Goal: Task Accomplishment & Management: Use online tool/utility

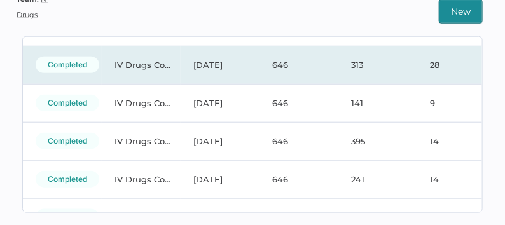
scroll to position [79, 0]
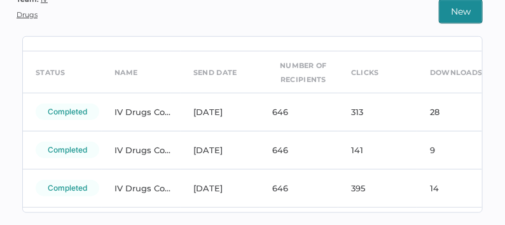
scroll to position [38, 0]
